Goal: Information Seeking & Learning: Understand process/instructions

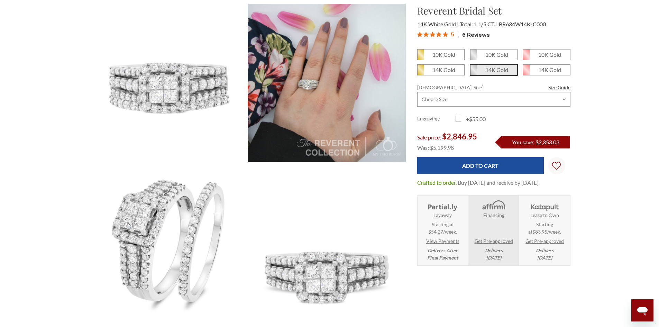
scroll to position [69, 0]
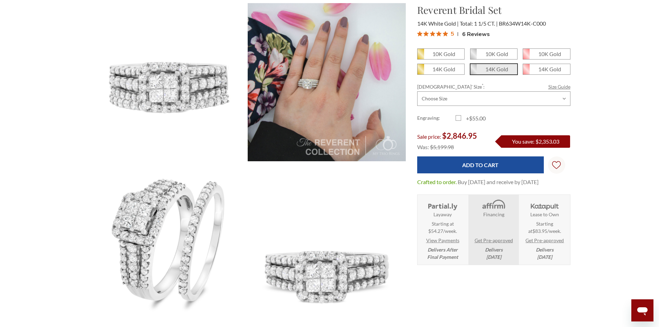
click at [556, 84] on link "Size Guide" at bounding box center [559, 86] width 22 height 7
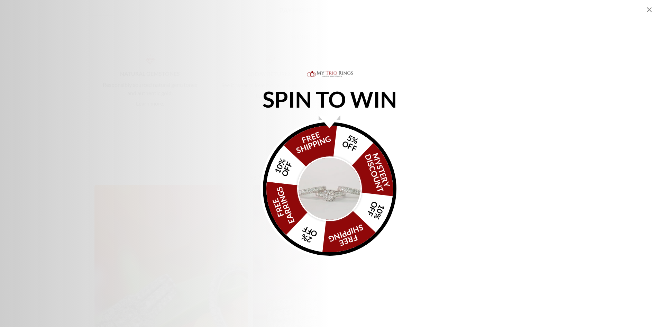
scroll to position [308, 476]
click at [649, 9] on icon "Close popup" at bounding box center [649, 9] width 5 height 5
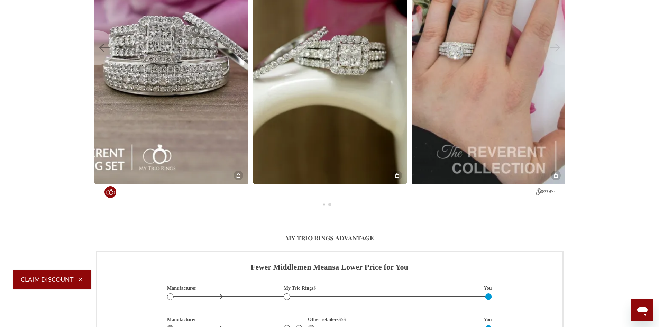
scroll to position [1151, 0]
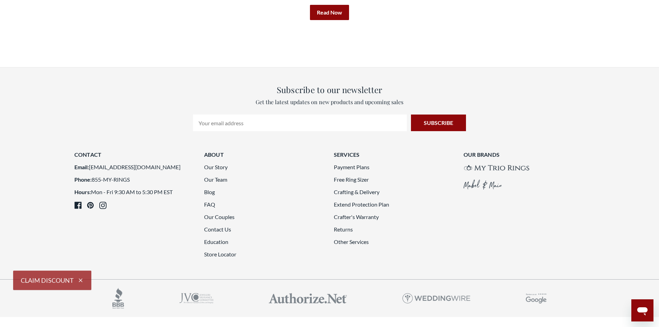
scroll to position [1998, 0]
